Goal: Task Accomplishment & Management: Complete application form

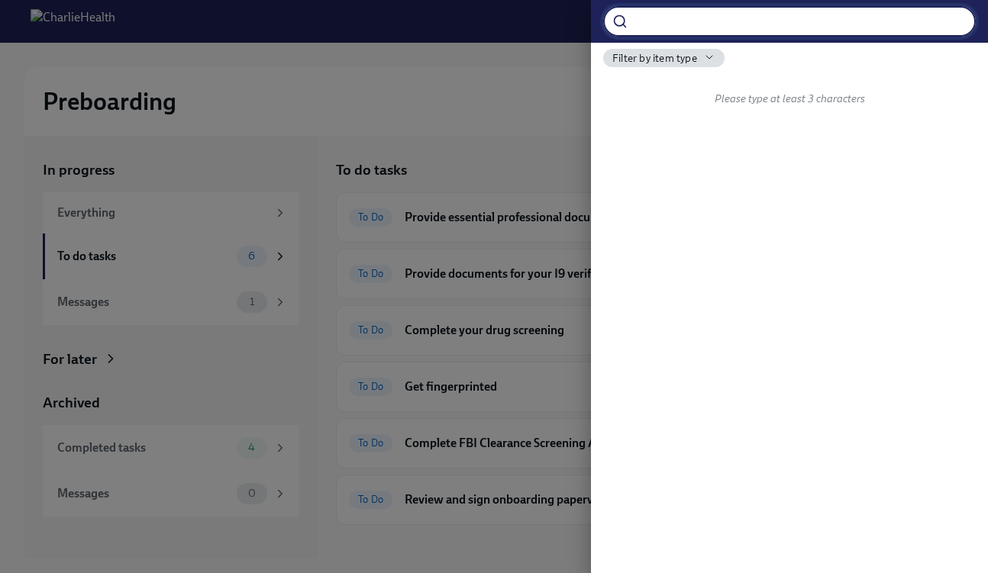
click at [482, 66] on div at bounding box center [494, 286] width 988 height 573
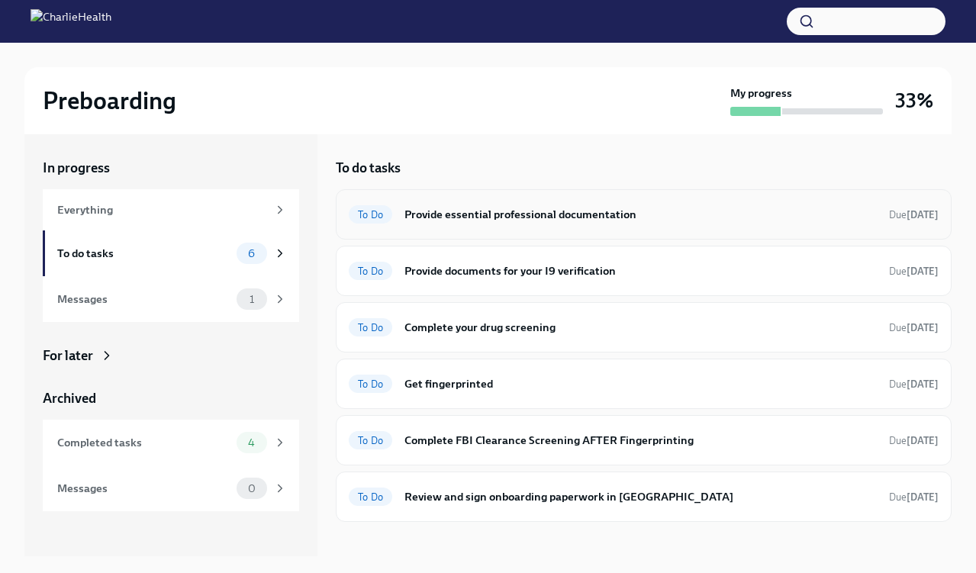
scroll to position [23, 0]
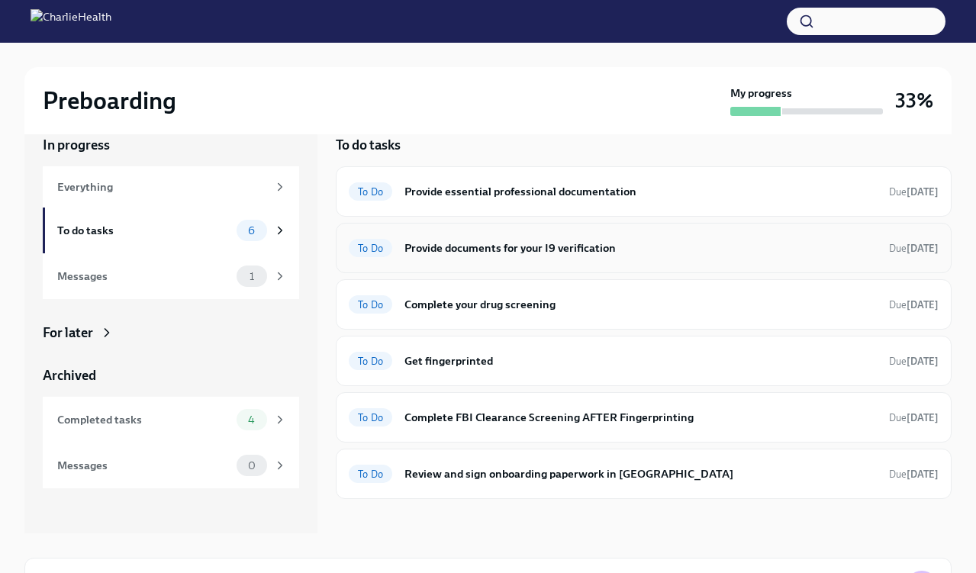
click at [547, 263] on div "To Do Provide documents for your I9 verification Due [DATE]" at bounding box center [644, 248] width 616 height 50
click at [553, 193] on h6 "Provide essential professional documentation" at bounding box center [641, 191] width 473 height 17
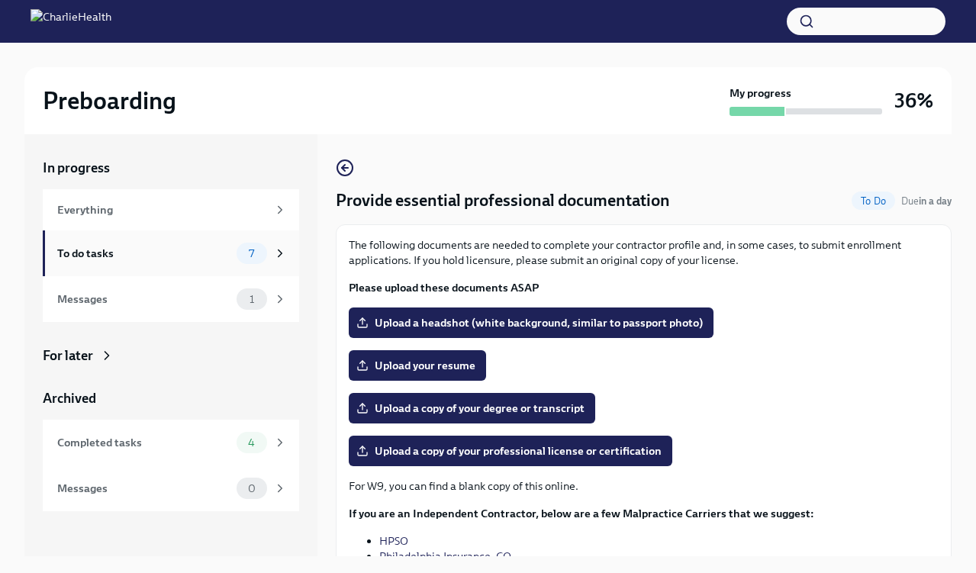
click at [253, 268] on div "To do tasks 7" at bounding box center [171, 254] width 256 height 46
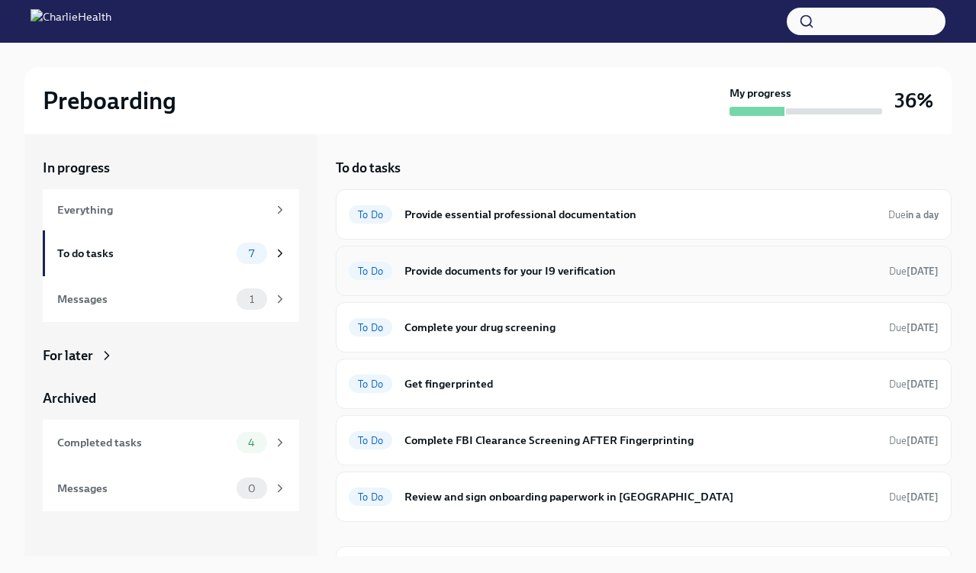
click at [467, 282] on div "To Do Provide documents for your I9 verification Due [DATE]" at bounding box center [644, 271] width 590 height 24
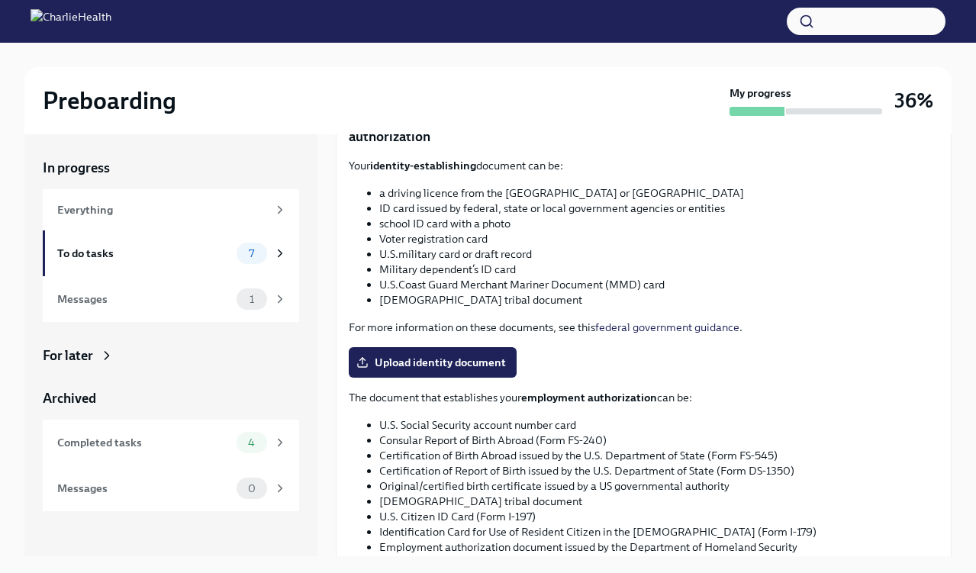
scroll to position [568, 0]
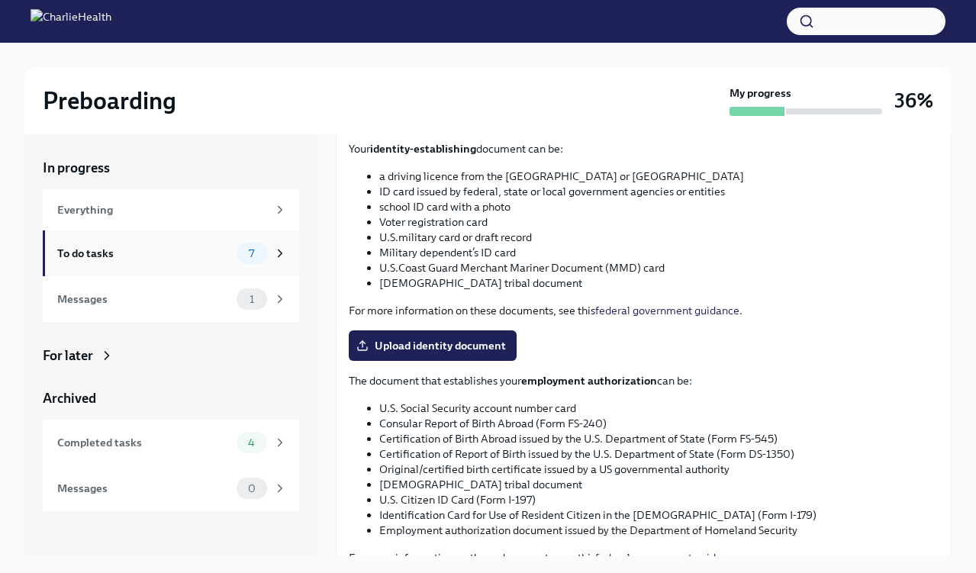
click at [129, 250] on div "To do tasks" at bounding box center [143, 253] width 173 height 17
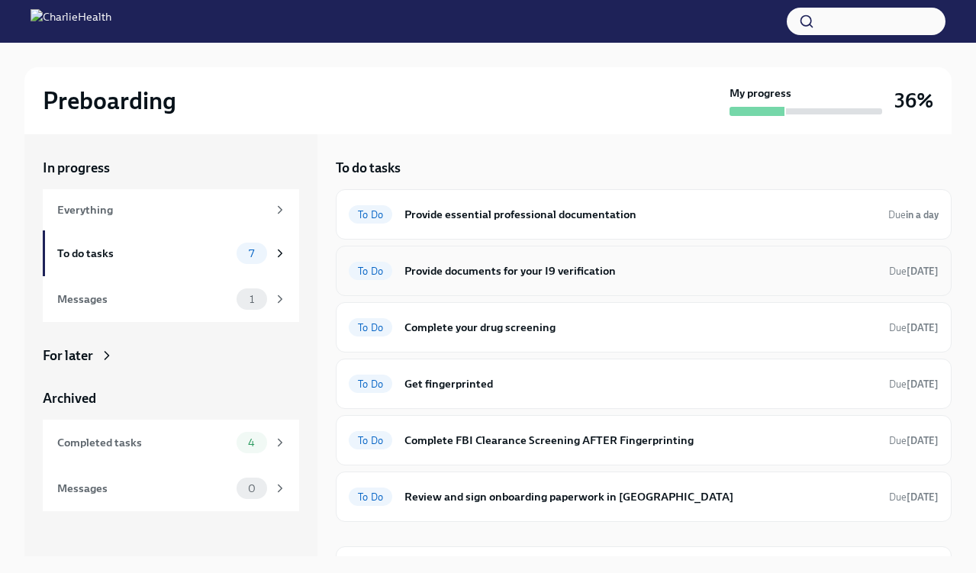
click at [634, 253] on div "To Do Provide documents for your I9 verification Due [DATE]" at bounding box center [644, 271] width 616 height 50
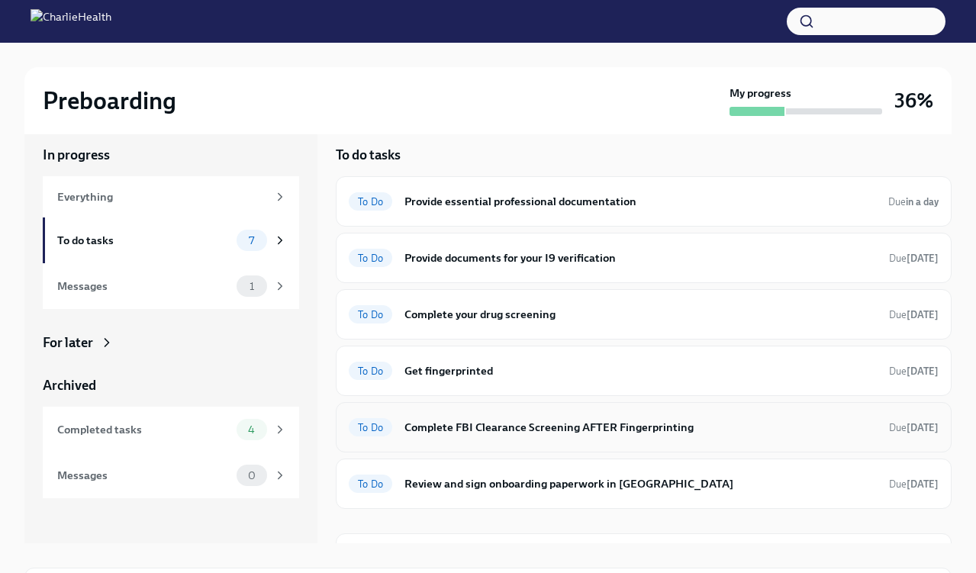
scroll to position [146, 0]
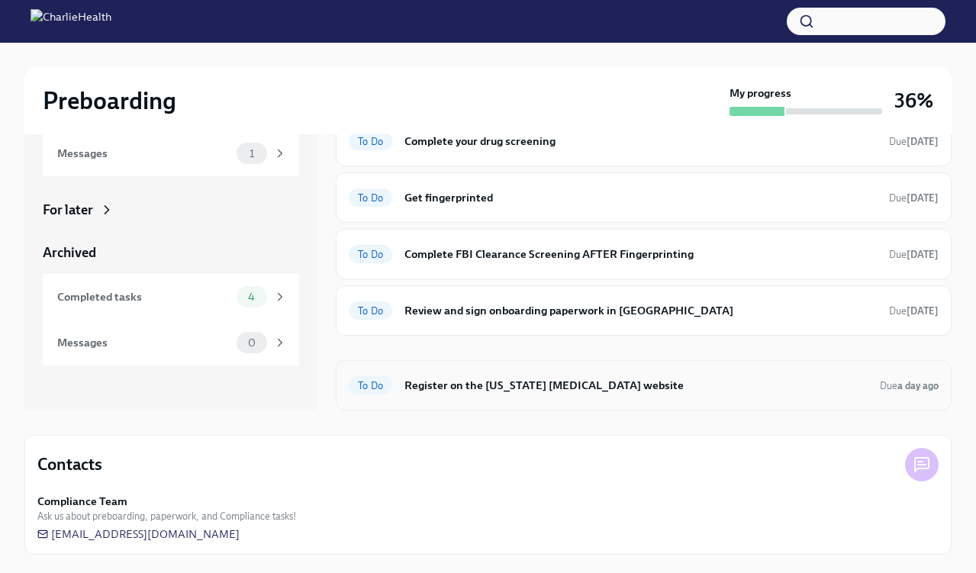
click at [560, 388] on h6 "Register on the [US_STATE] [MEDICAL_DATA] website" at bounding box center [636, 385] width 463 height 17
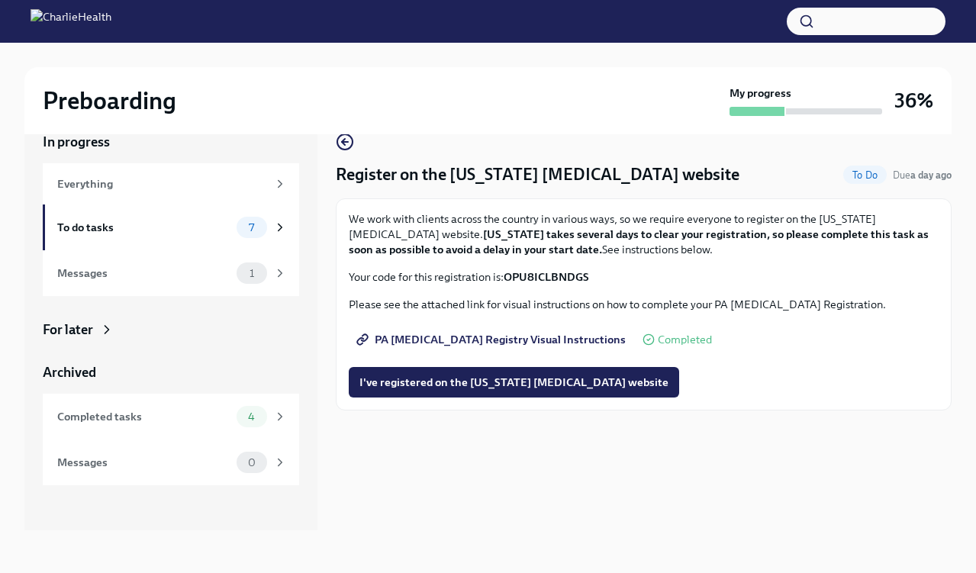
scroll to position [26, 0]
click at [560, 344] on span "PA [MEDICAL_DATA] Registry Visual Instructions" at bounding box center [493, 339] width 266 height 15
click at [179, 218] on div "To do tasks 7" at bounding box center [172, 227] width 230 height 21
